Goal: Find specific fact: Find contact information

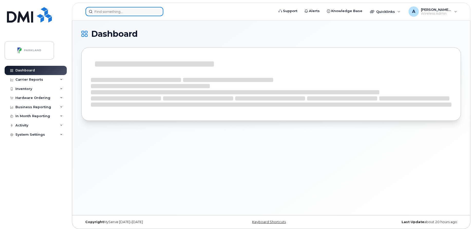
click at [133, 13] on input at bounding box center [125, 11] width 78 height 9
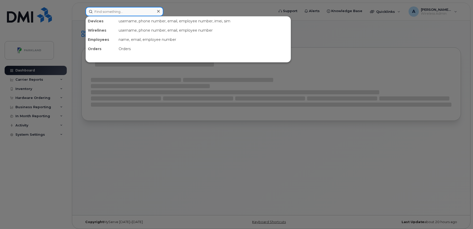
paste input "[PHONE_NUMBER]"
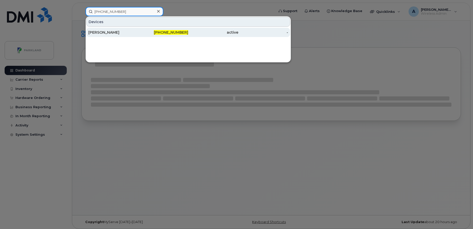
type input "[PHONE_NUMBER]"
click at [123, 33] on div "[PERSON_NAME]" at bounding box center [113, 32] width 50 height 5
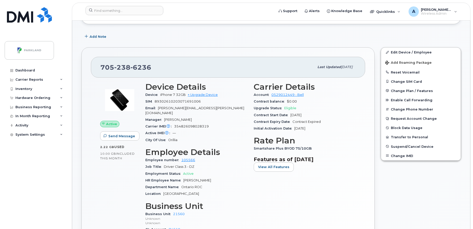
scroll to position [74, 0]
